Goal: Book appointment/travel/reservation

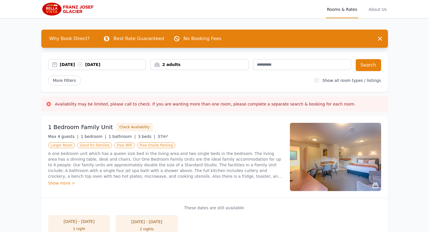
click at [71, 66] on div "[DATE] [DATE]" at bounding box center [103, 65] width 86 height 6
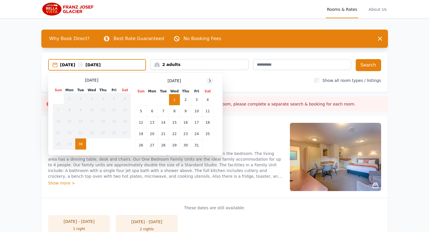
click at [209, 82] on icon at bounding box center [209, 81] width 5 height 5
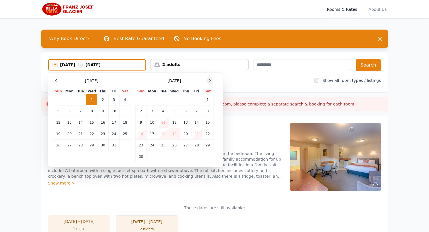
click at [209, 82] on icon at bounding box center [209, 81] width 5 height 5
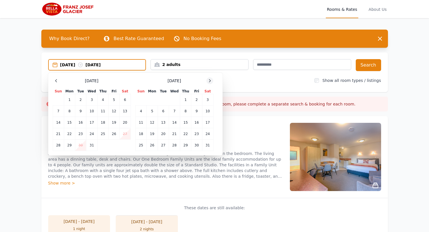
click at [209, 82] on icon at bounding box center [209, 81] width 5 height 5
click at [183, 112] on td "12" at bounding box center [185, 111] width 11 height 11
click at [208, 111] on td "14" at bounding box center [207, 111] width 11 height 11
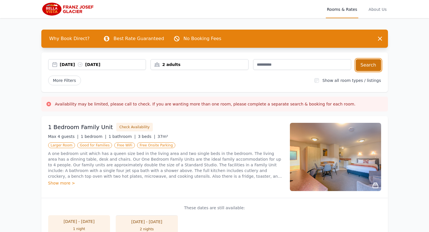
click at [369, 66] on button "Search" at bounding box center [367, 65] width 25 height 12
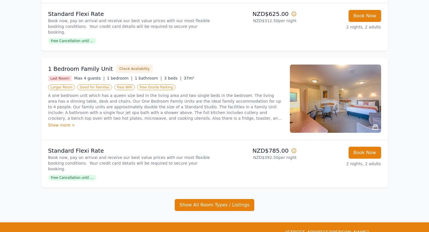
scroll to position [114, 0]
